Goal: Transaction & Acquisition: Purchase product/service

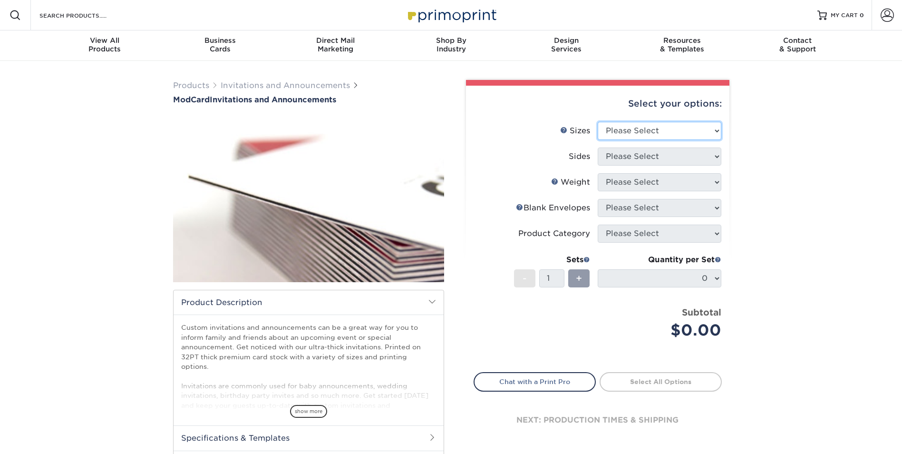
click at [696, 133] on select "Please Select 4.25" x 5.5" 4.25" x 6" 5" x 7" 6" x 6"" at bounding box center [660, 131] width 124 height 18
select select "5.00x7.00"
click at [598, 122] on select "Please Select 4.25" x 5.5" 4.25" x 6" 5" x 7" 6" x 6"" at bounding box center [660, 131] width 124 height 18
click at [687, 154] on select "Please Select Print Both Sides Print Front Only" at bounding box center [660, 156] width 124 height 18
select select "13abbda7-1d64-4f25-8bb2-c179b224825d"
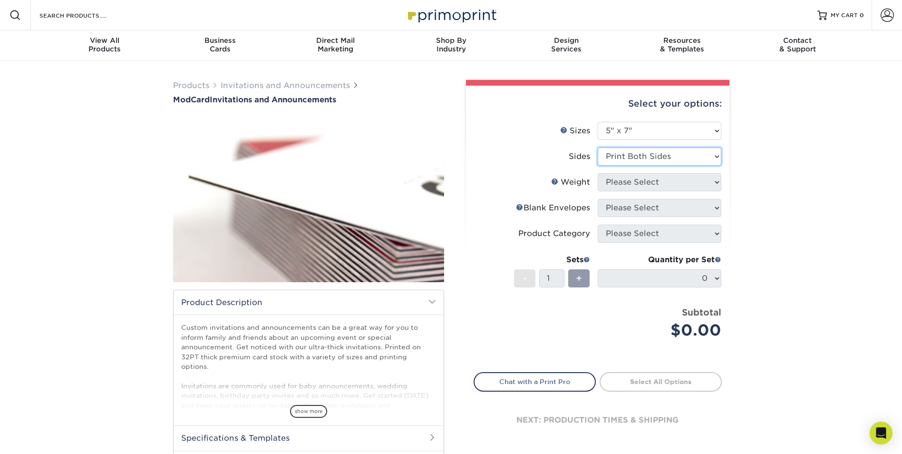
click at [598, 147] on select "Please Select Print Both Sides Print Front Only" at bounding box center [660, 156] width 124 height 18
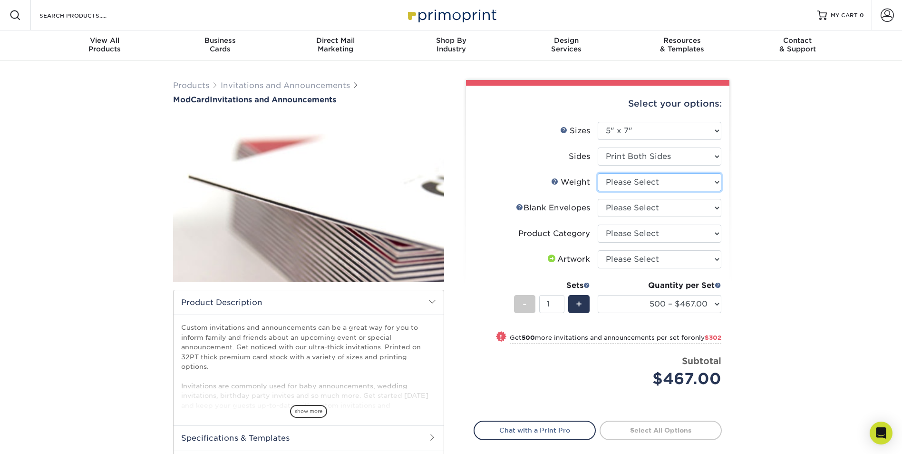
click at [689, 183] on select "Please Select 32PTUCBLK" at bounding box center [660, 182] width 124 height 18
select select "32PTUCBLK"
click at [598, 173] on select "Please Select 32PTUCBLK" at bounding box center [660, 182] width 124 height 18
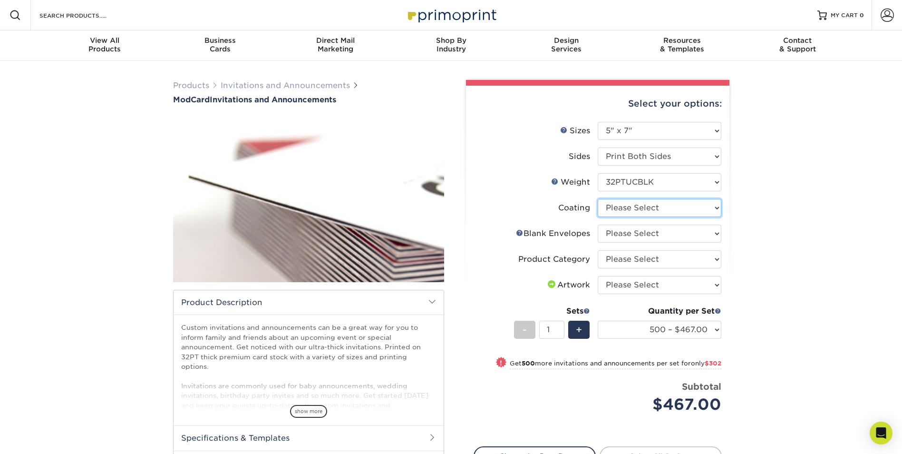
click at [686, 210] on select at bounding box center [660, 208] width 124 height 18
click at [685, 240] on select "Please Select No Blank Envelopes Yes 500 Envelopes A7 Yes 1000 Envelopes A7" at bounding box center [660, 233] width 124 height 18
click at [685, 239] on select "Please Select No Blank Envelopes Yes 500 Envelopes A7 Yes 1000 Envelopes A7" at bounding box center [660, 233] width 124 height 18
click at [772, 287] on div "Products Invitations and Announcements ModCard Invitations and Announcements sh…" at bounding box center [451, 309] width 902 height 496
